Goal: Information Seeking & Learning: Learn about a topic

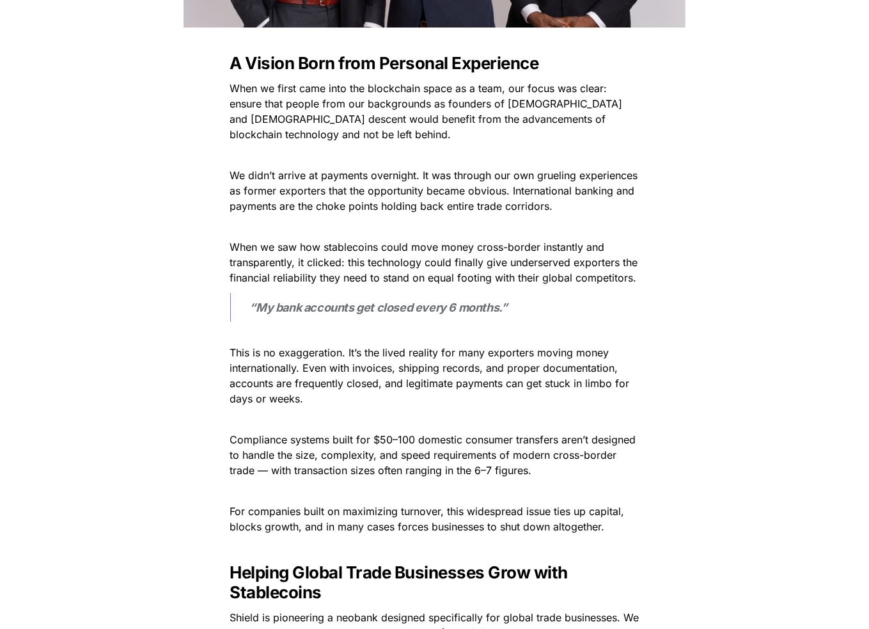
scroll to position [895, 0]
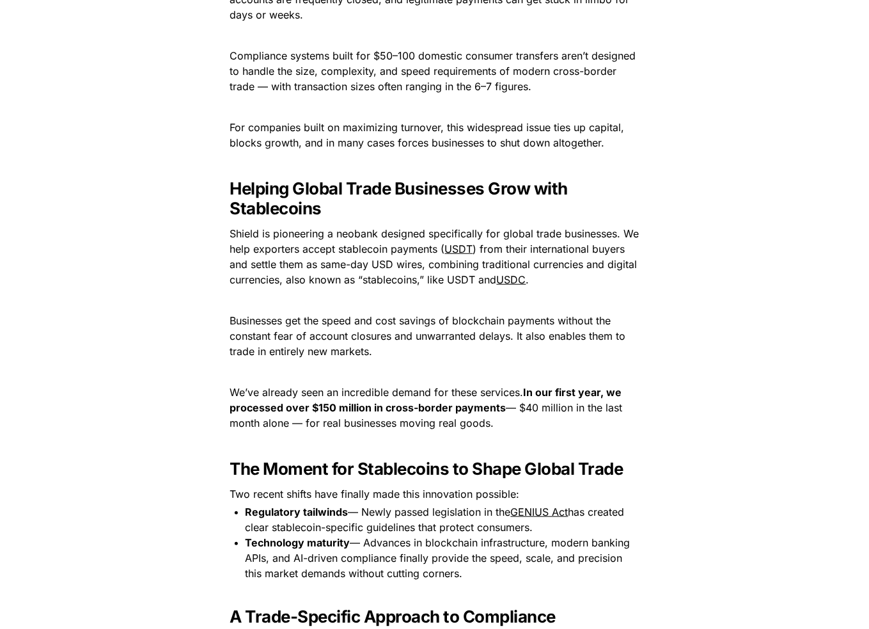
click at [308, 255] on span "Shield is pioneering a neobank designed specifically for global trade businesse…" at bounding box center [436, 241] width 412 height 28
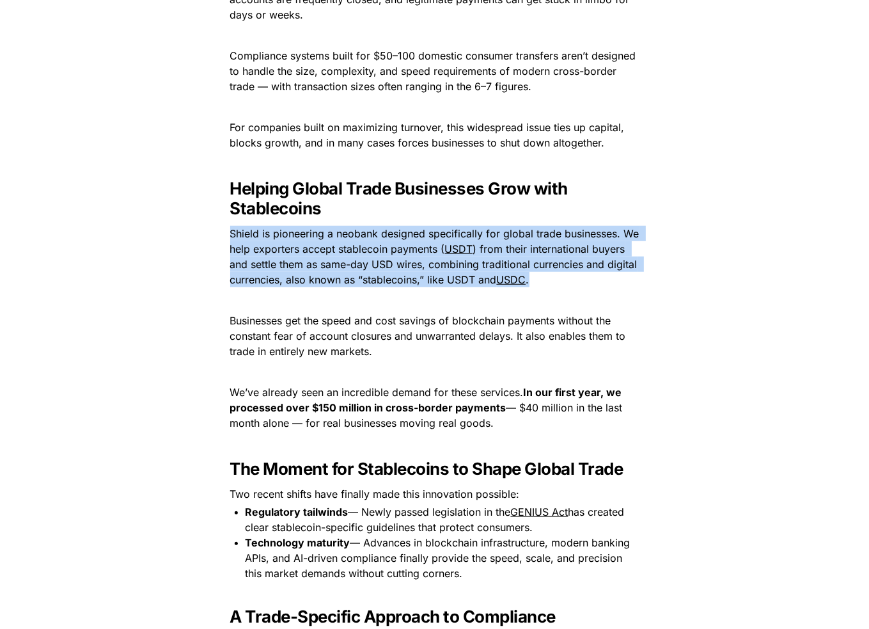
click at [308, 255] on span "Shield is pioneering a neobank designed specifically for global trade businesse…" at bounding box center [436, 241] width 412 height 28
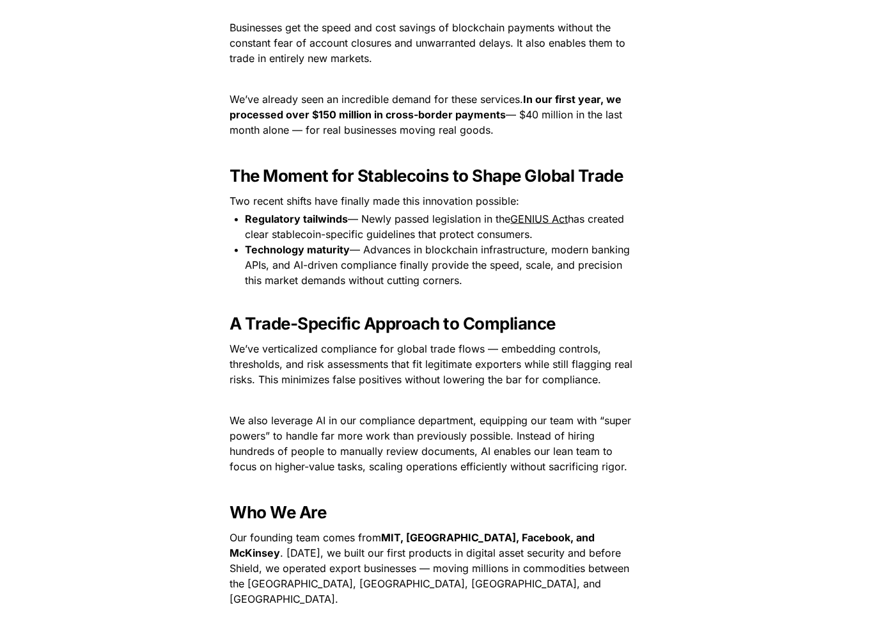
scroll to position [1343, 0]
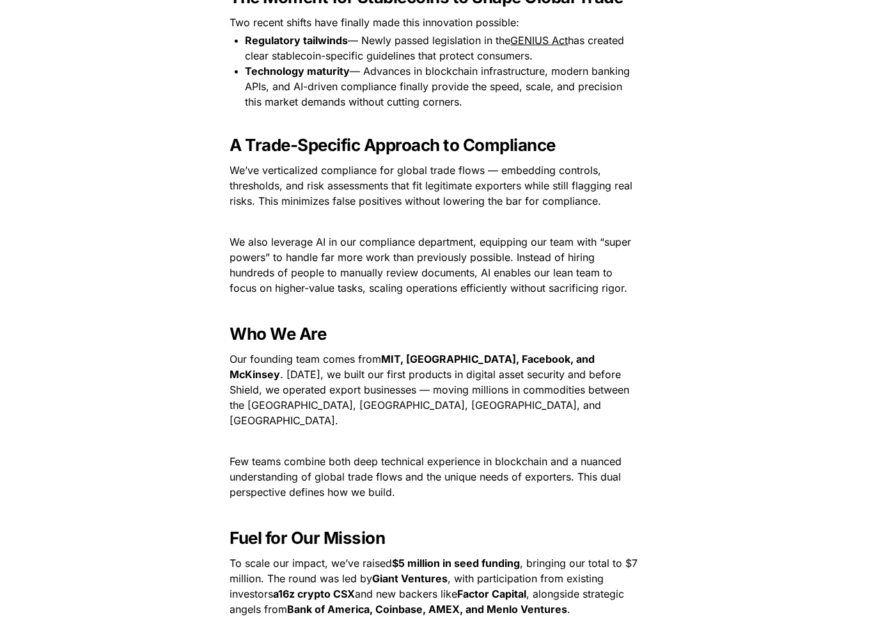
click at [409, 405] on div "A Vision Born from Personal Experience When we first came into the blockchain s…" at bounding box center [435, 102] width 512 height 1819
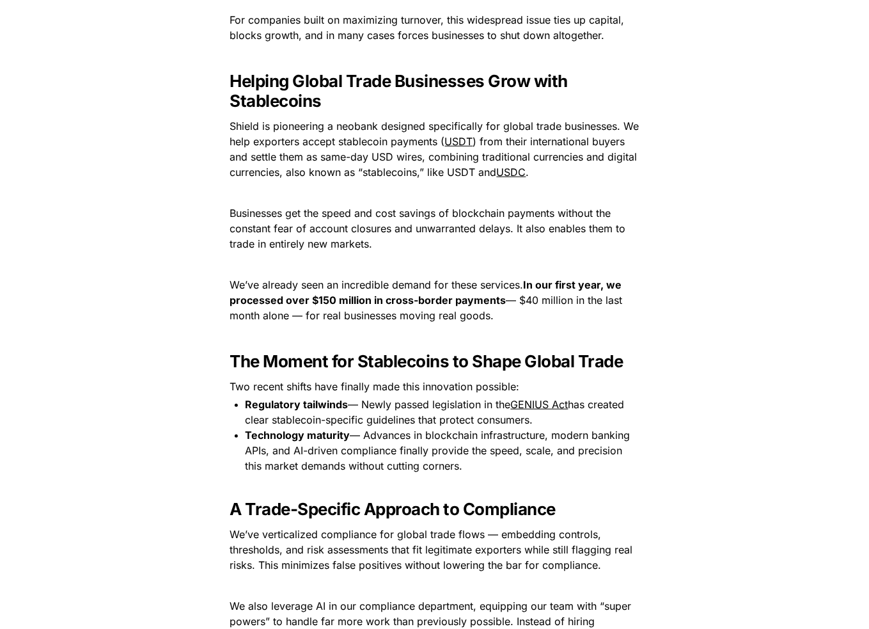
scroll to position [959, 0]
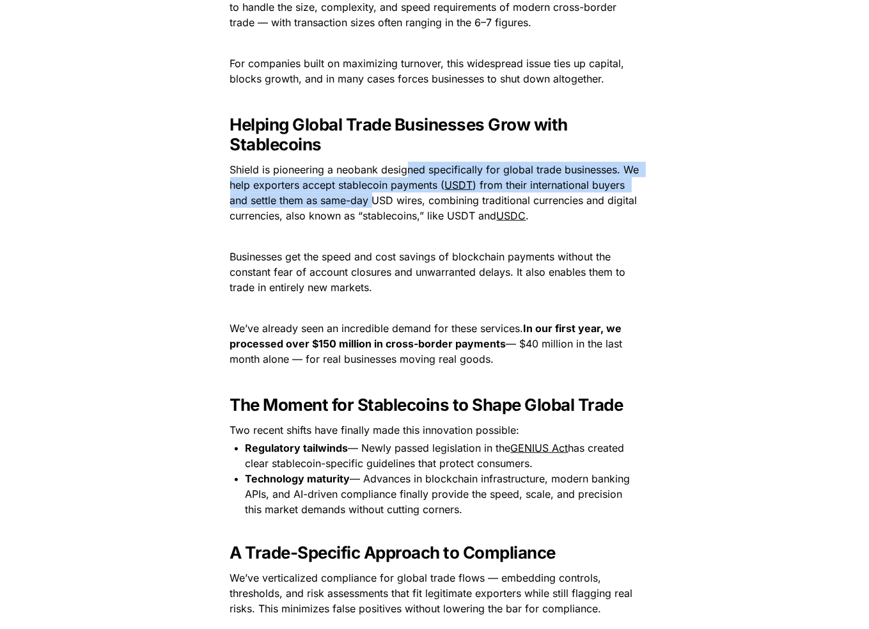
drag, startPoint x: 409, startPoint y: 168, endPoint x: 373, endPoint y: 204, distance: 51.1
click at [373, 204] on p "Shield is pioneering a neobank designed specifically for global trade businesse…" at bounding box center [435, 192] width 448 height 67
click at [371, 203] on span ") from their international buyers and settle them as same-day USD wires, combin…" at bounding box center [435, 199] width 411 height 43
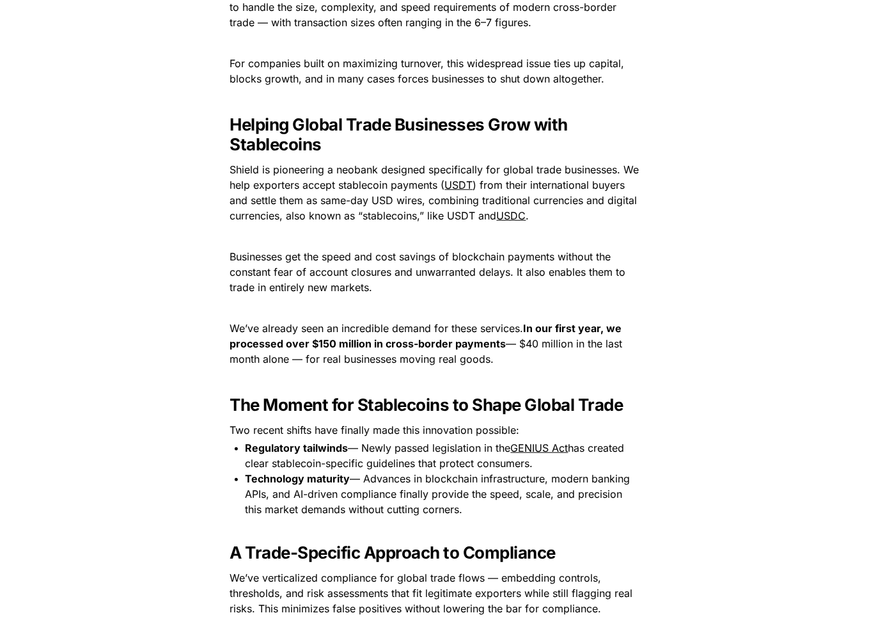
click at [172, 368] on div "**********" at bounding box center [434, 458] width 869 height 2835
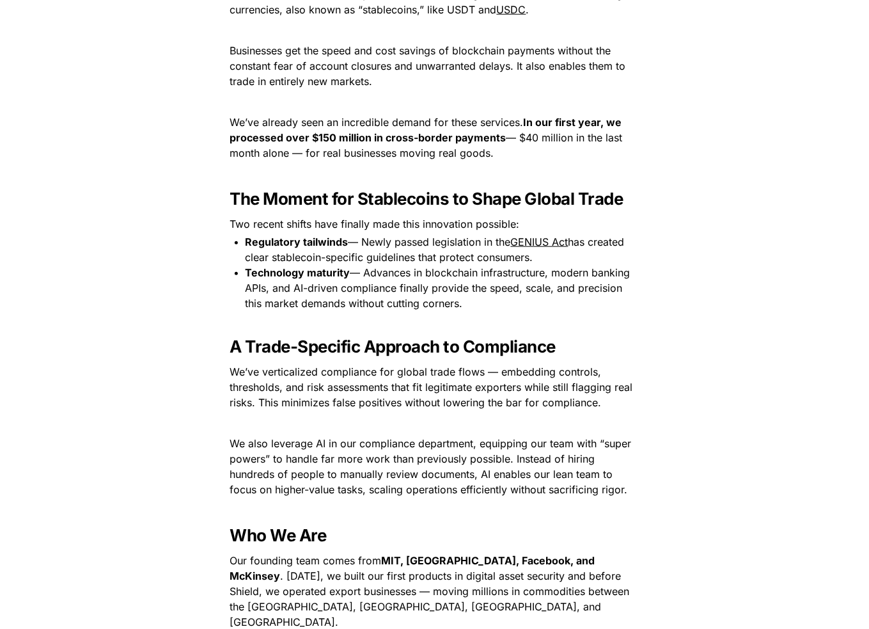
scroll to position [1215, 0]
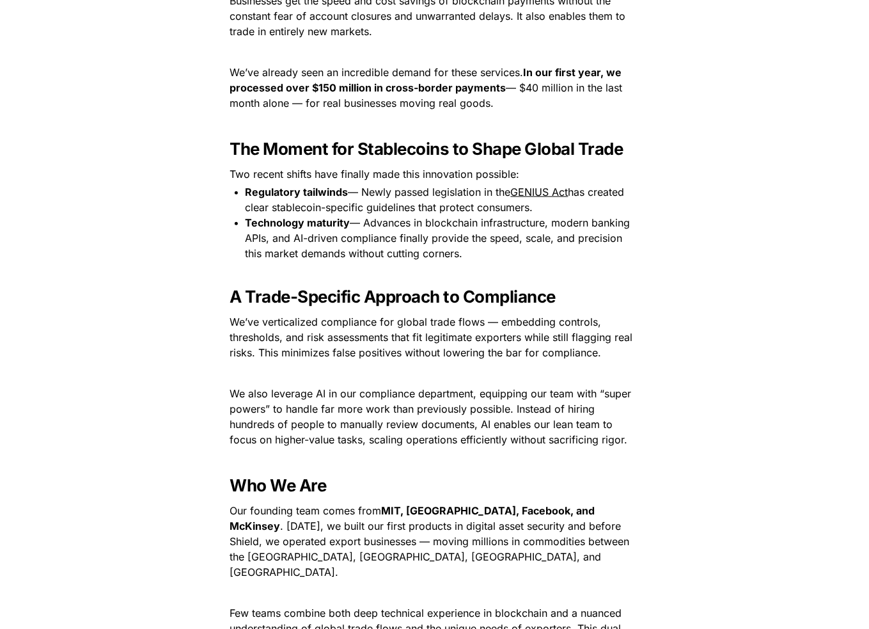
click at [123, 357] on div "**********" at bounding box center [434, 202] width 869 height 2835
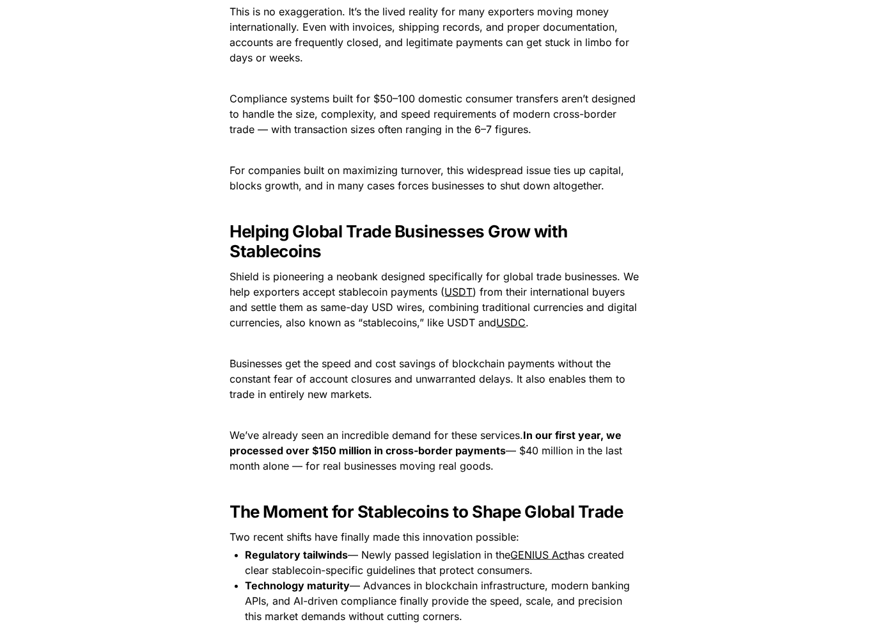
scroll to position [831, 0]
